Goal: Find specific page/section: Find specific page/section

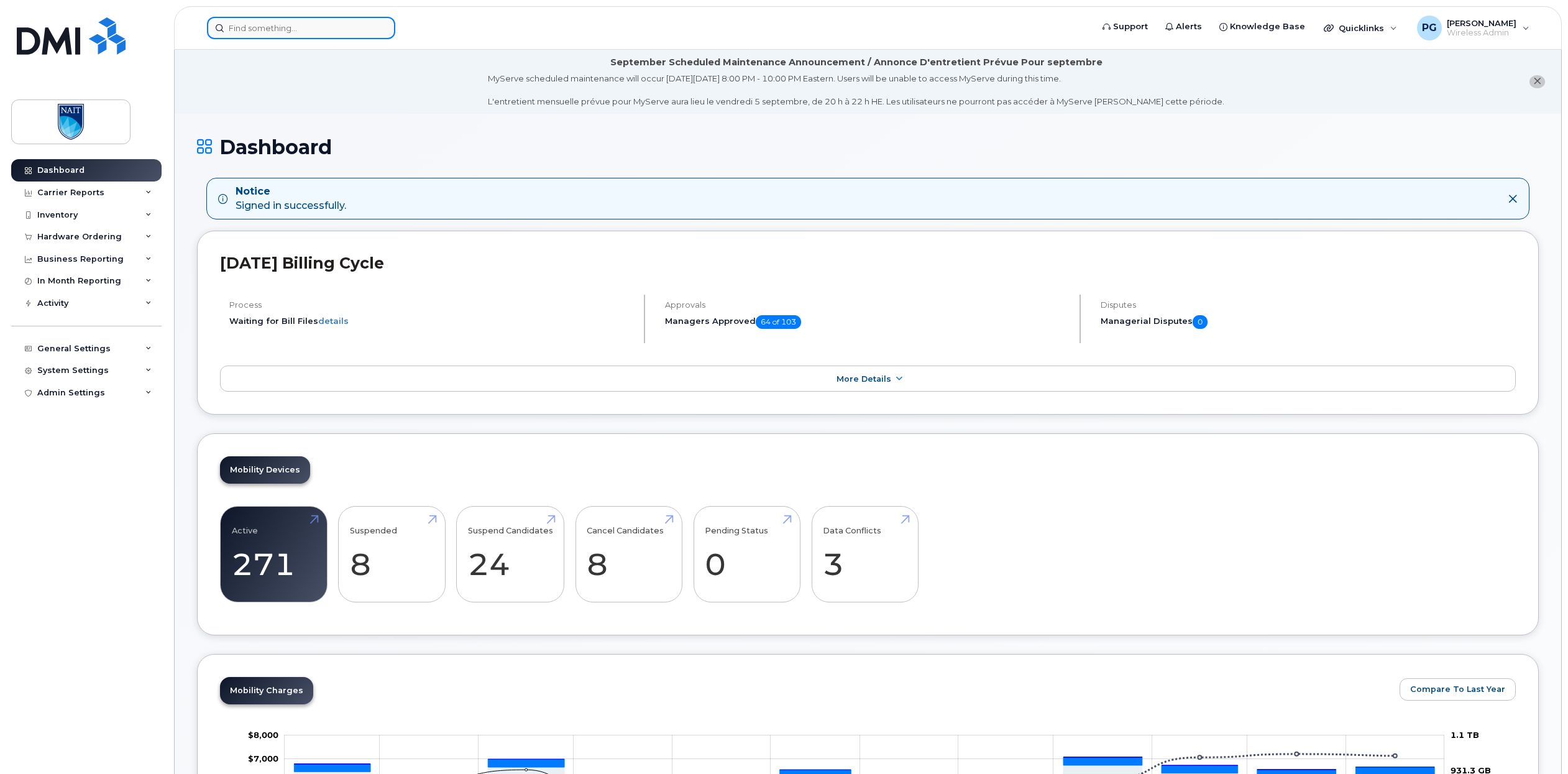
click at [290, 22] on input at bounding box center [301, 28] width 188 height 22
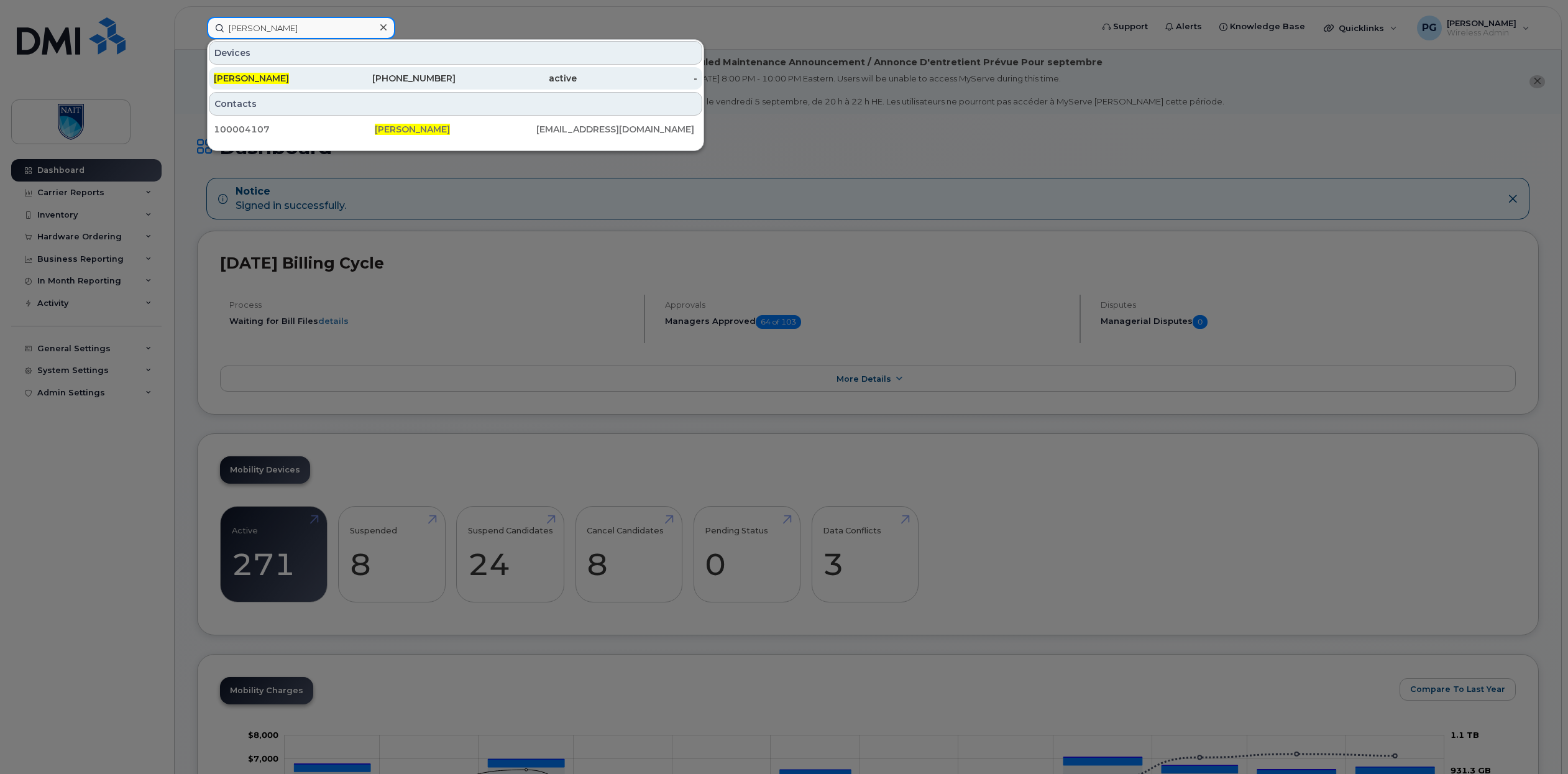
type input "rob povey"
click at [236, 83] on span "Rob Povey" at bounding box center [252, 78] width 76 height 11
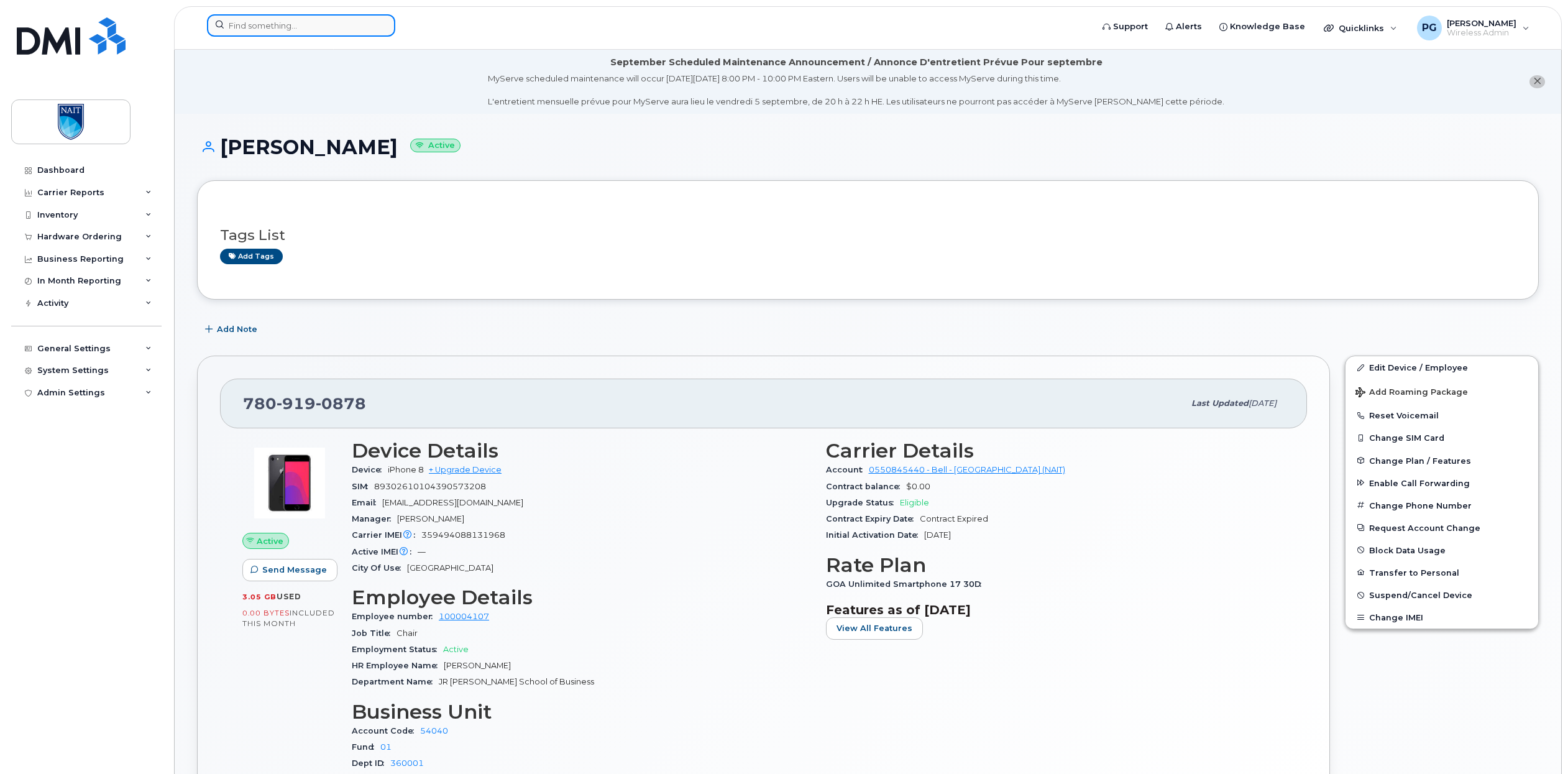
click at [230, 20] on input at bounding box center [301, 25] width 188 height 22
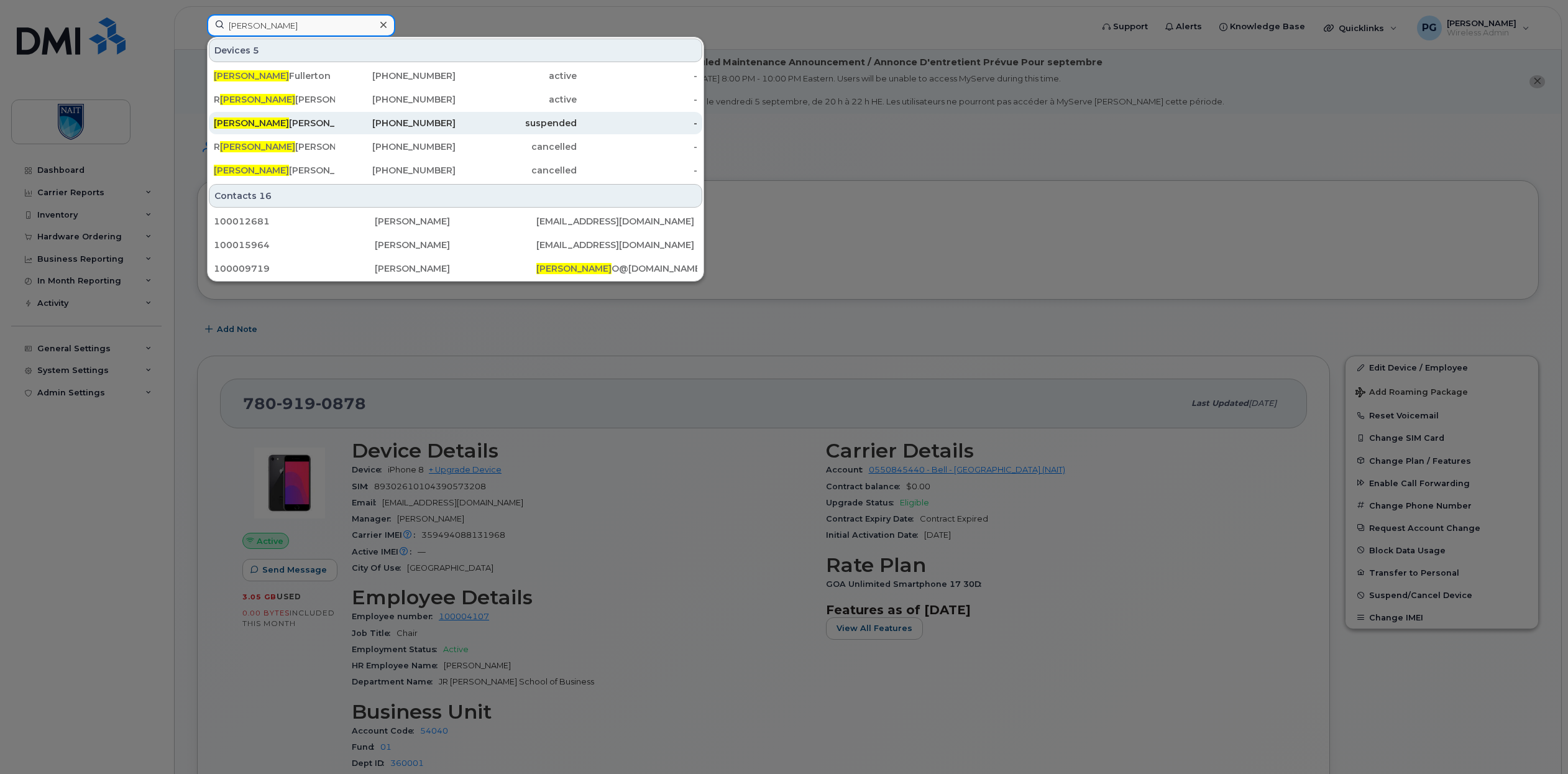
type input "andy"
click at [260, 124] on div "Andy Weiler" at bounding box center [274, 123] width 121 height 12
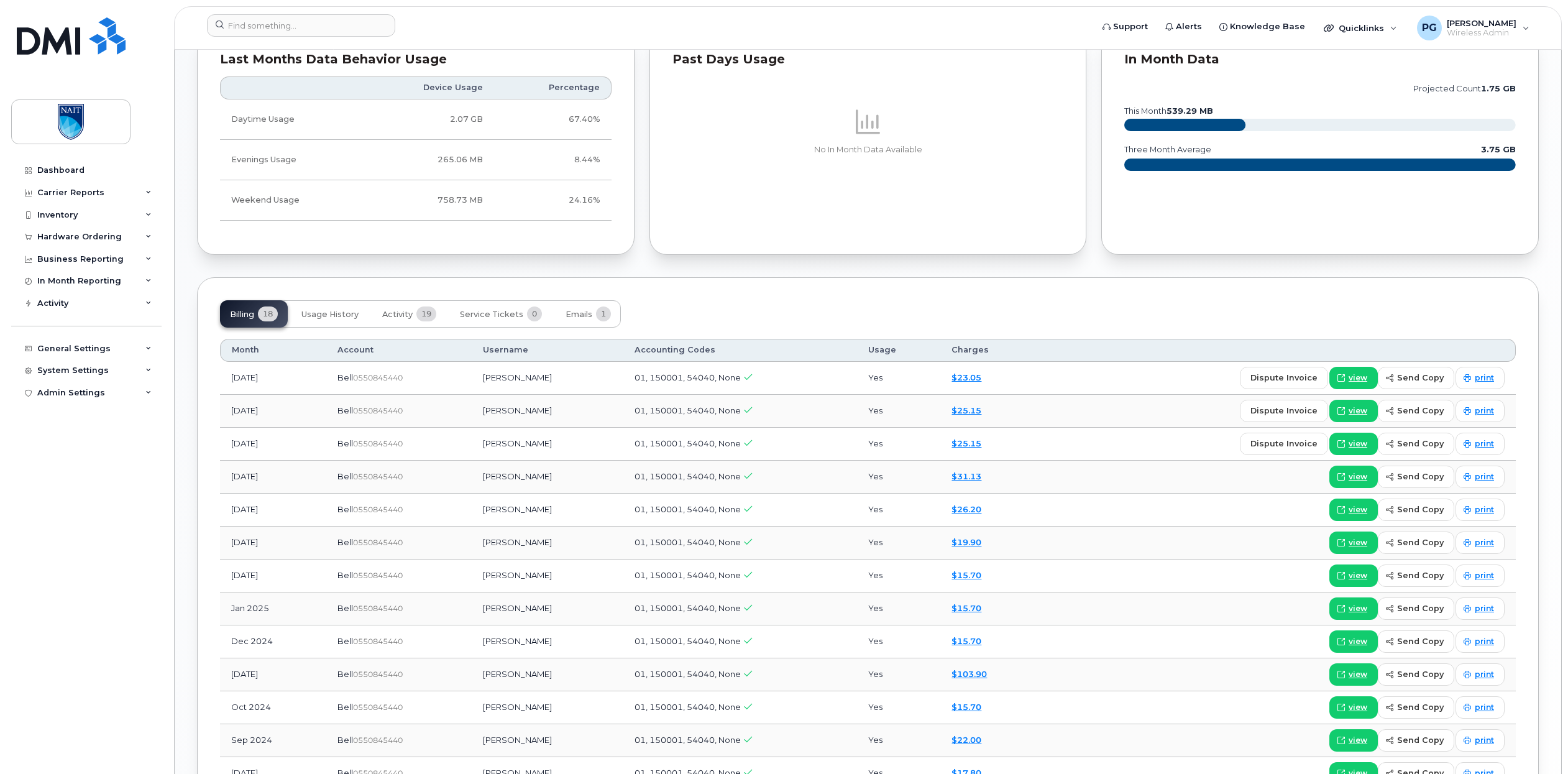
scroll to position [901, 0]
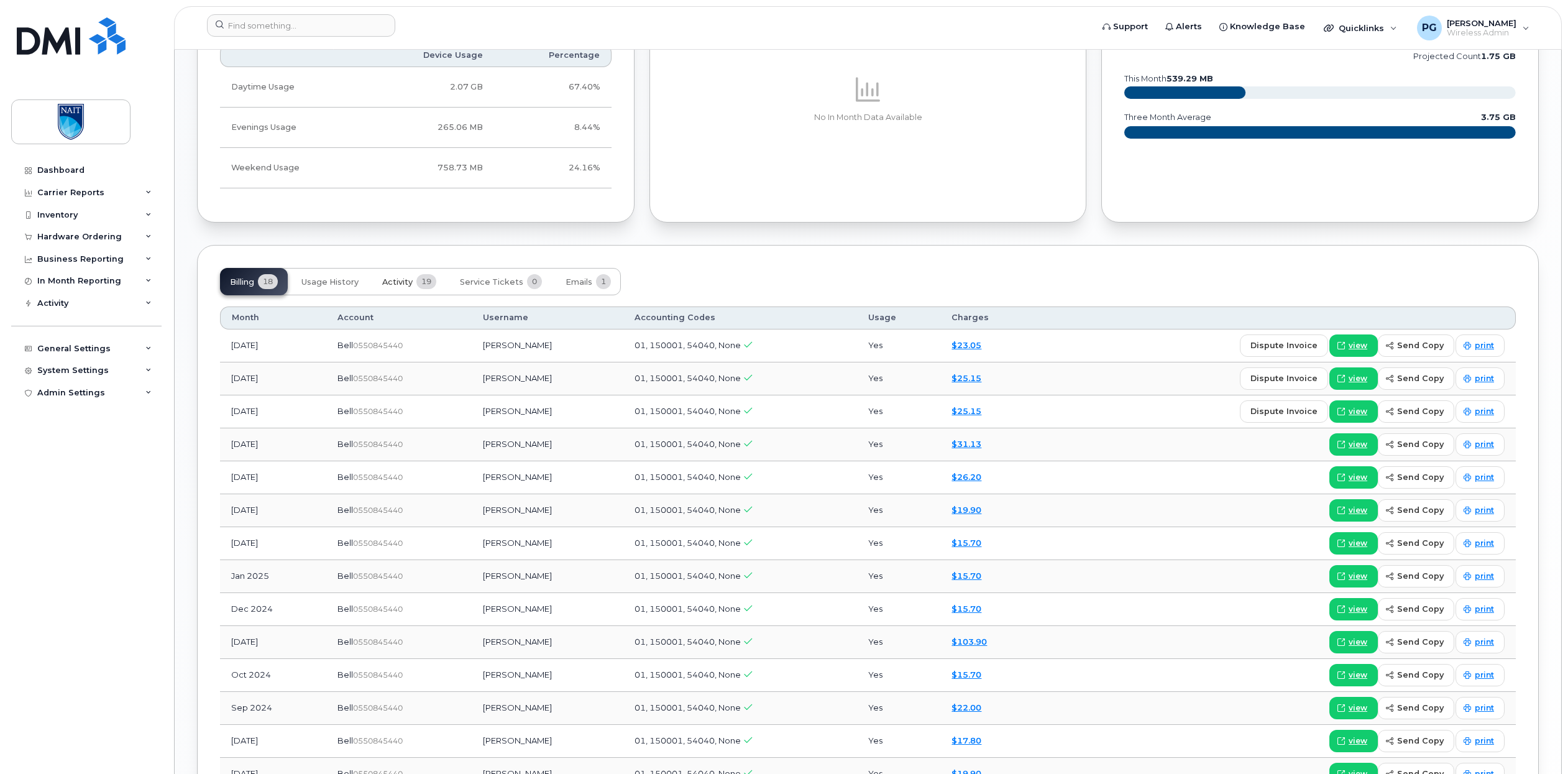
click at [433, 289] on button "Activity 19" at bounding box center [410, 282] width 74 height 28
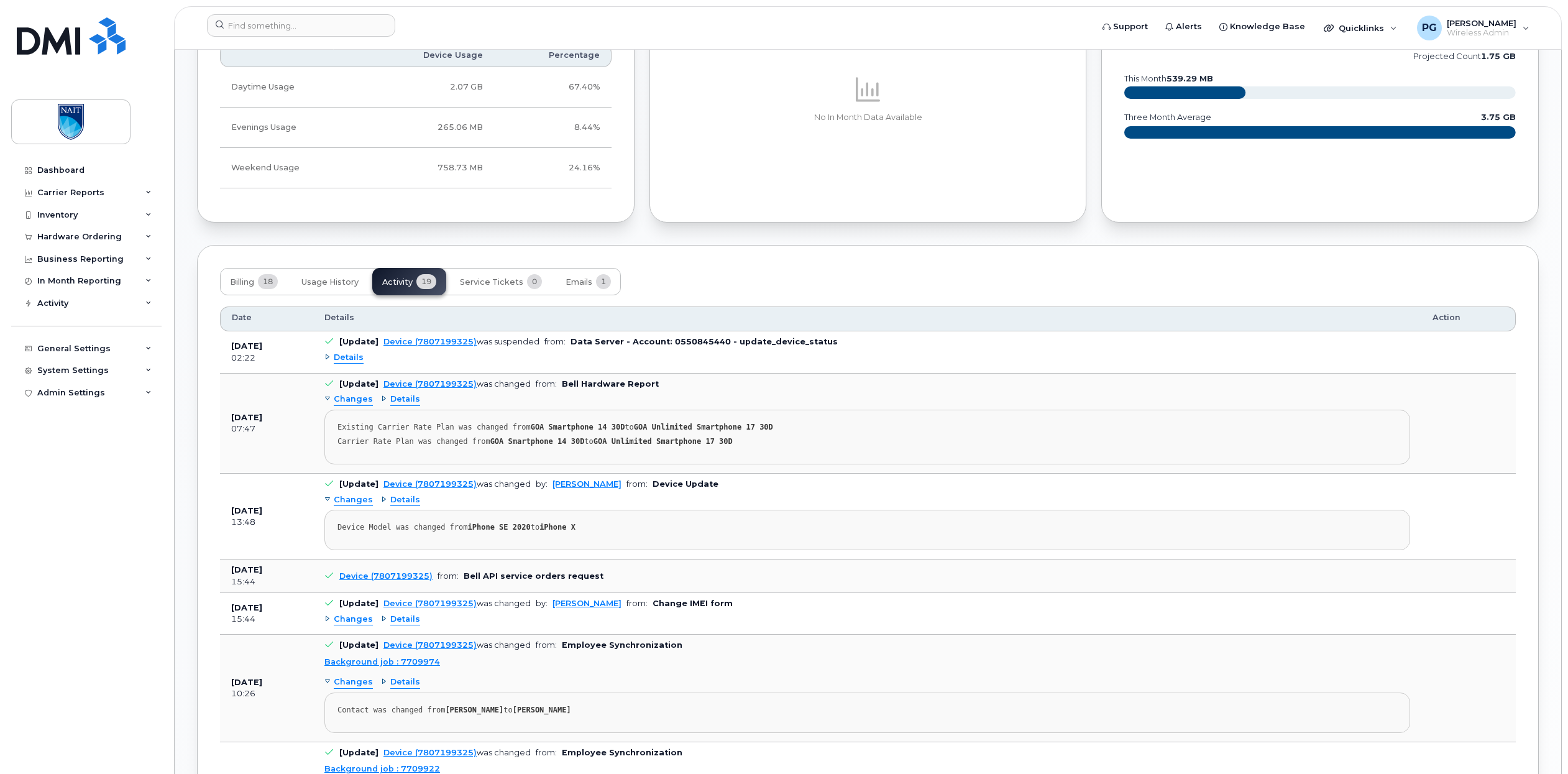
click at [350, 362] on span "Details" at bounding box center [349, 358] width 30 height 12
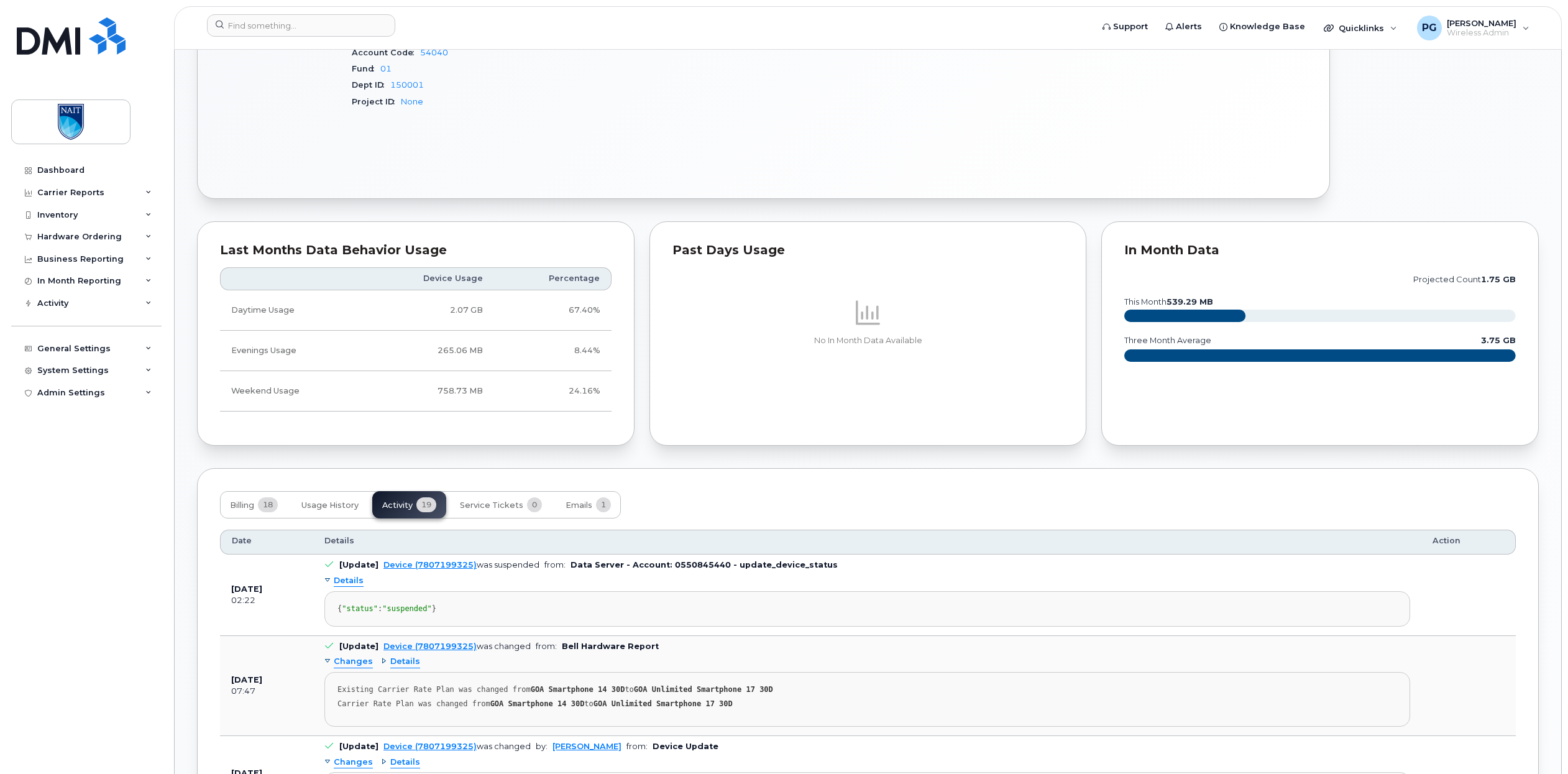
scroll to position [711, 0]
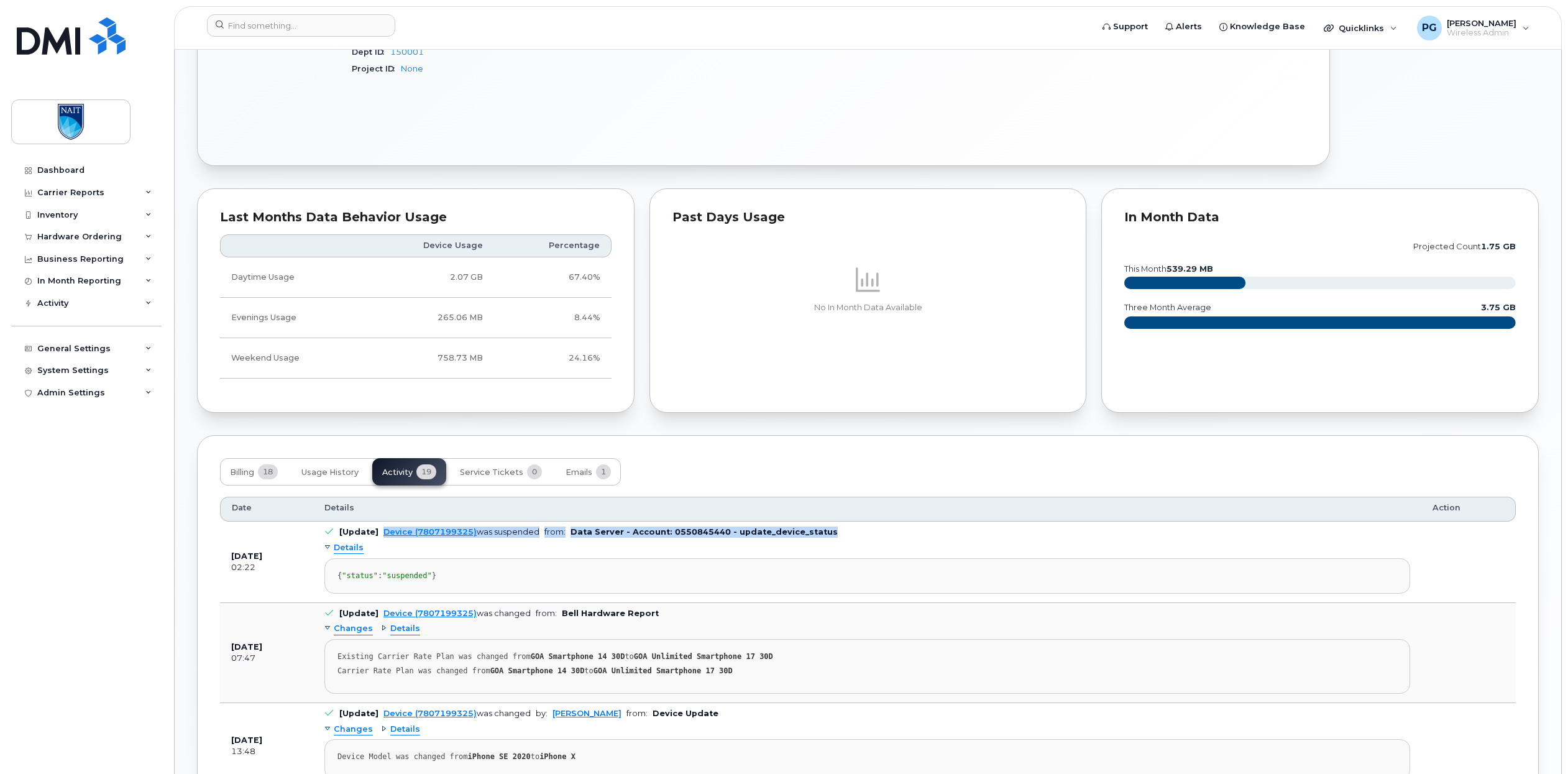
drag, startPoint x: 826, startPoint y: 537, endPoint x: 381, endPoint y: 536, distance: 445.0
click at [381, 536] on td "[Update] Device (7807199325) was suspended from: Data Server - Account: 0550845…" at bounding box center [867, 562] width 1108 height 81
copy td "Device (7807199325) was suspended from: Data Server - Account: 0550845440 - upd…"
